Goal: Task Accomplishment & Management: Manage account settings

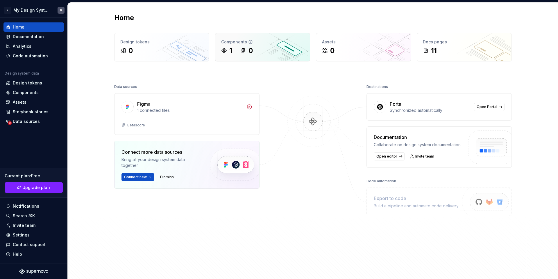
click at [278, 53] on div "1 0" at bounding box center [262, 50] width 83 height 9
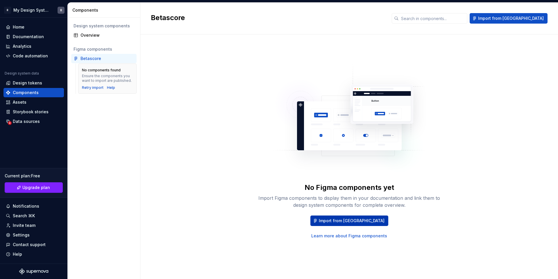
click at [350, 223] on span "Import from [GEOGRAPHIC_DATA]" at bounding box center [352, 221] width 66 height 6
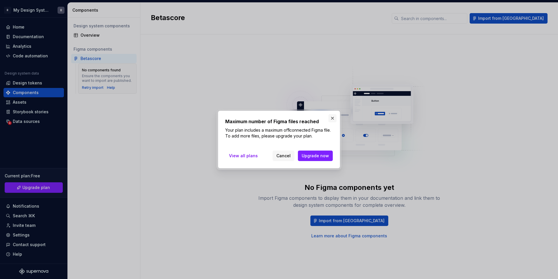
click at [331, 120] on button "button" at bounding box center [333, 118] width 8 height 8
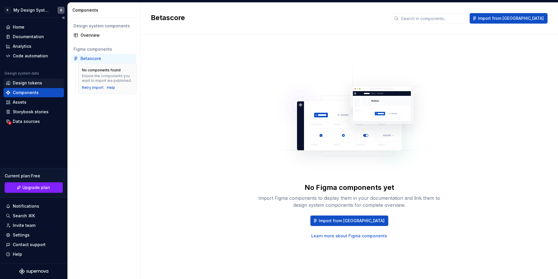
click at [27, 83] on div "Design tokens" at bounding box center [27, 83] width 29 height 6
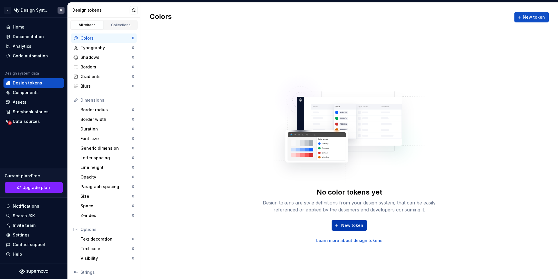
click at [350, 224] on span "New token" at bounding box center [352, 225] width 22 height 6
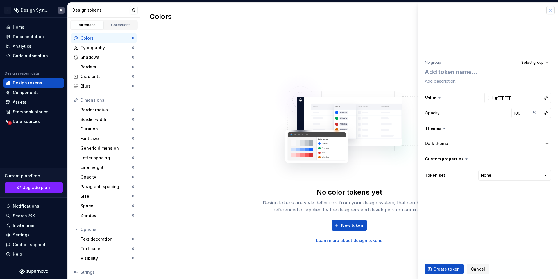
click at [553, 10] on button "button" at bounding box center [551, 10] width 8 height 8
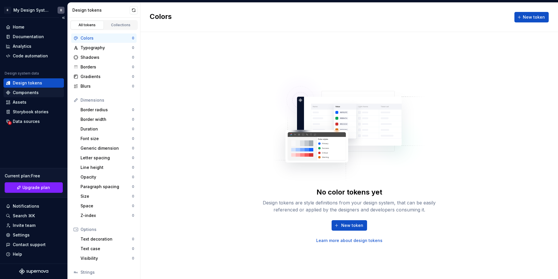
click at [34, 93] on div "Components" at bounding box center [26, 93] width 26 height 6
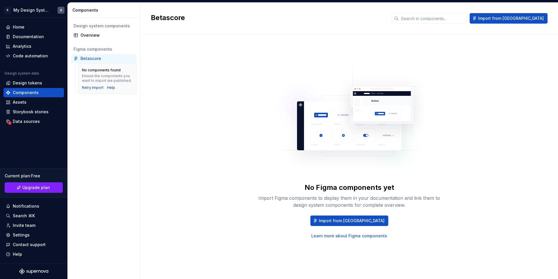
click at [88, 59] on div "Betascore" at bounding box center [91, 59] width 21 height 6
click at [95, 88] on div "Retry import" at bounding box center [93, 87] width 22 height 5
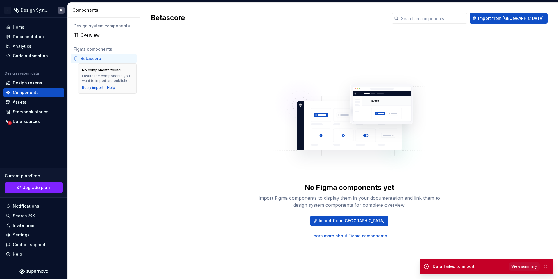
click at [81, 58] on div "Betascore" at bounding box center [91, 59] width 21 height 6
click at [460, 103] on div "No Figma components yet Import Figma components to display them in your documen…" at bounding box center [349, 151] width 397 height 212
click at [389, 124] on img at bounding box center [349, 121] width 153 height 116
click at [93, 36] on div "Overview" at bounding box center [108, 35] width 54 height 6
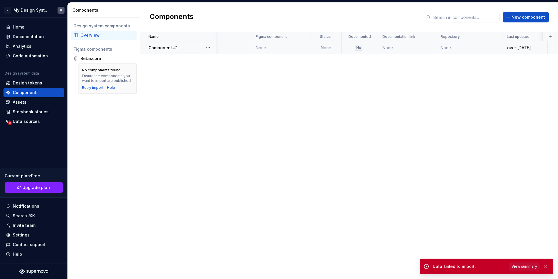
scroll to position [0, 46]
click at [209, 47] on button "button" at bounding box center [208, 48] width 8 height 8
click at [225, 66] on div "Open component detail Delete component" at bounding box center [236, 64] width 60 height 21
click at [226, 72] on div "Delete component" at bounding box center [239, 71] width 48 height 6
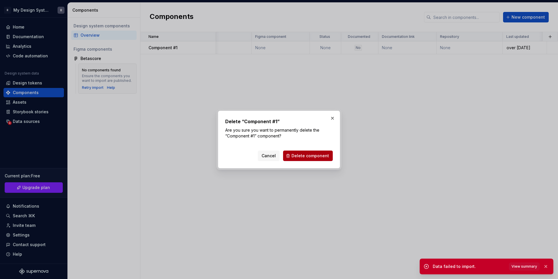
click at [315, 153] on span "Delete component" at bounding box center [311, 156] width 38 height 6
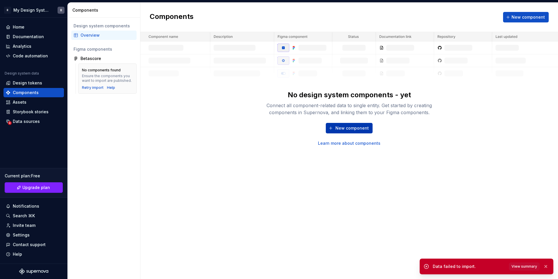
click at [353, 129] on span "New component" at bounding box center [352, 128] width 33 height 6
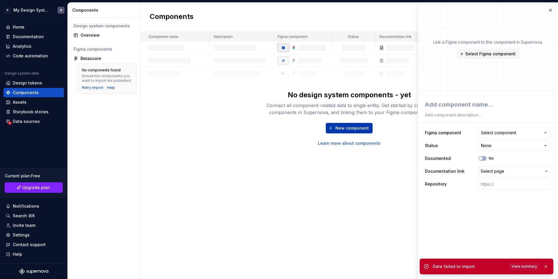
type textarea "*"
click at [235, 96] on div "No design system components - yet Connect all component-related data to single …" at bounding box center [349, 89] width 418 height 114
click at [554, 11] on button "button" at bounding box center [551, 10] width 8 height 8
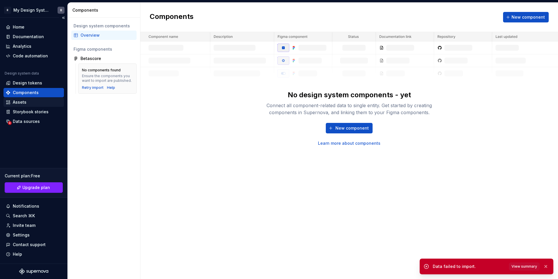
click at [19, 101] on div "Assets" at bounding box center [20, 102] width 14 height 6
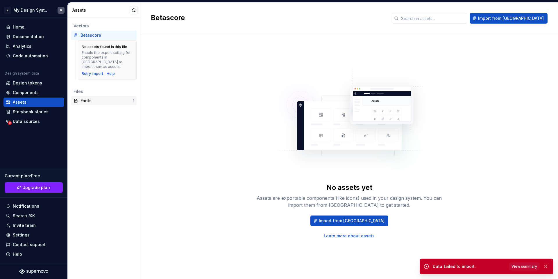
click at [87, 96] on div "Fonts 1" at bounding box center [103, 100] width 65 height 9
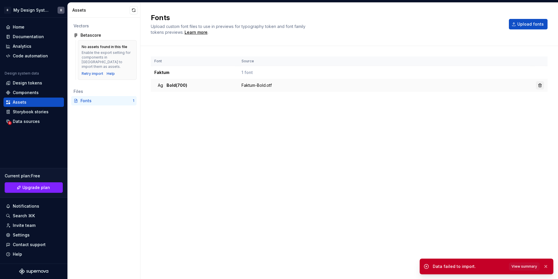
click at [541, 85] on button "button" at bounding box center [540, 85] width 8 height 8
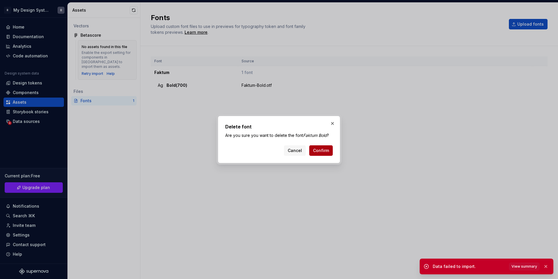
click at [324, 149] on span "Confirm" at bounding box center [321, 150] width 16 height 6
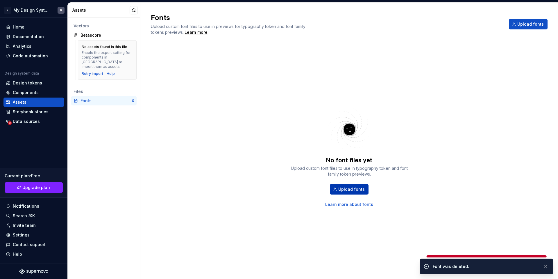
click at [353, 190] on span "Upload fonts" at bounding box center [351, 189] width 26 height 6
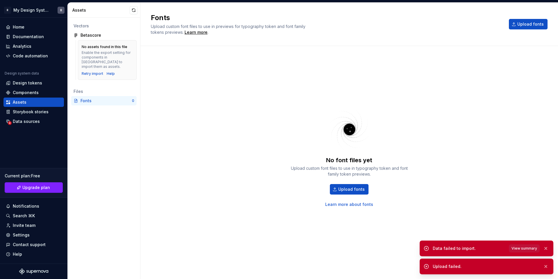
click at [528, 248] on span "View summary" at bounding box center [525, 248] width 26 height 5
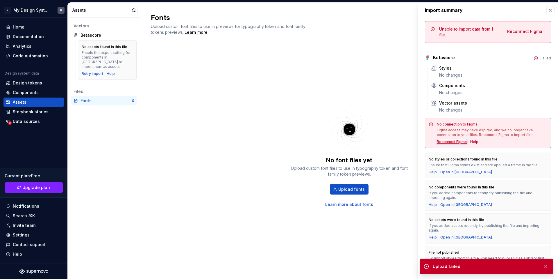
click at [455, 142] on div "Reconnect Figma" at bounding box center [452, 141] width 30 height 5
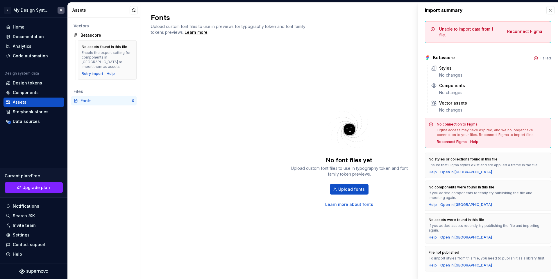
click at [306, 110] on div "No font files yet Upload custom font files to use in typography token and font …" at bounding box center [349, 156] width 122 height 101
click at [551, 12] on button "button" at bounding box center [551, 10] width 8 height 8
